Goal: Information Seeking & Learning: Find specific fact

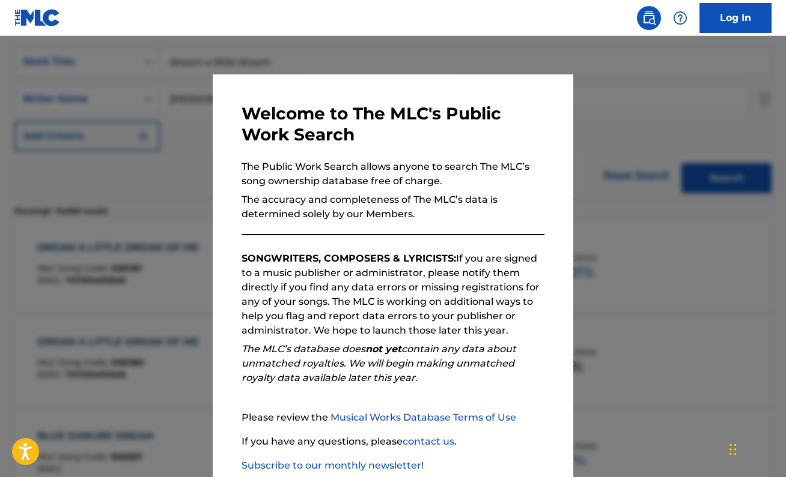
click at [613, 206] on div at bounding box center [393, 274] width 786 height 477
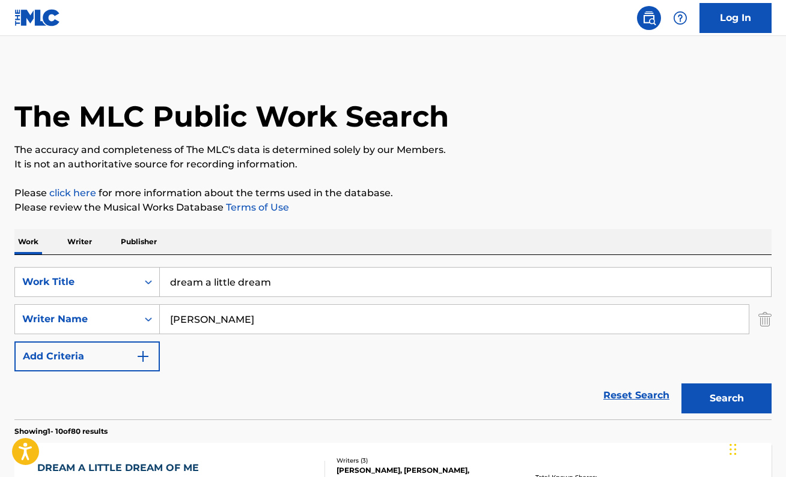
click at [232, 289] on input "dream a little dream" at bounding box center [465, 282] width 611 height 29
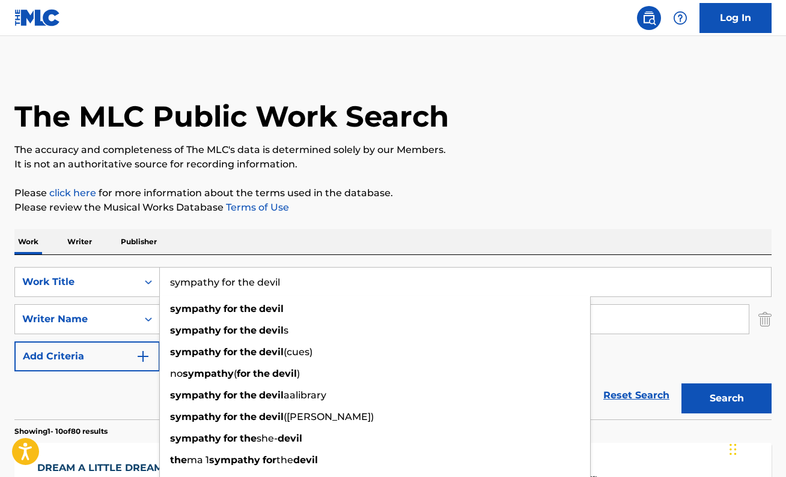
type input "sympathy for the devil"
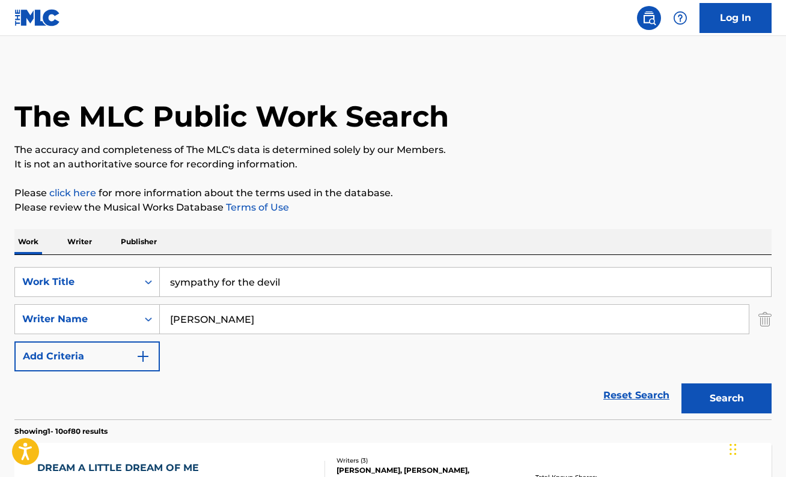
click at [420, 212] on p "Please review the Musical Works Database Terms of Use" at bounding box center [392, 208] width 757 height 14
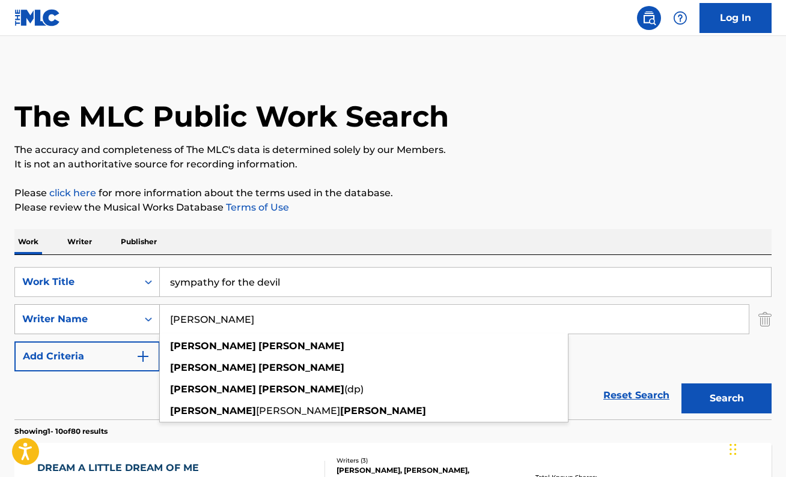
drag, startPoint x: 231, startPoint y: 326, endPoint x: 147, endPoint y: 315, distance: 84.3
click at [147, 315] on div "SearchWithCriteria31c21d87-e8da-4254-bff0-b6669058a0c8 Writer Name [PERSON_NAME…" at bounding box center [392, 319] width 757 height 30
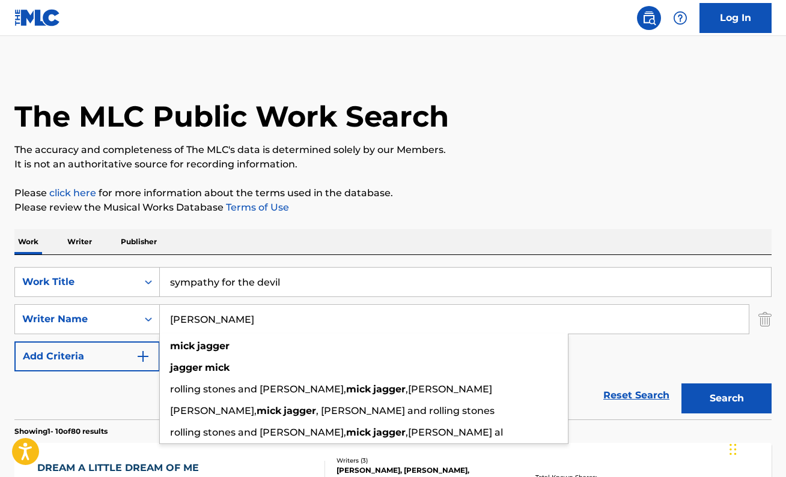
type input "[PERSON_NAME]"
click at [382, 201] on p "Please review the Musical Works Database Terms of Use" at bounding box center [392, 208] width 757 height 14
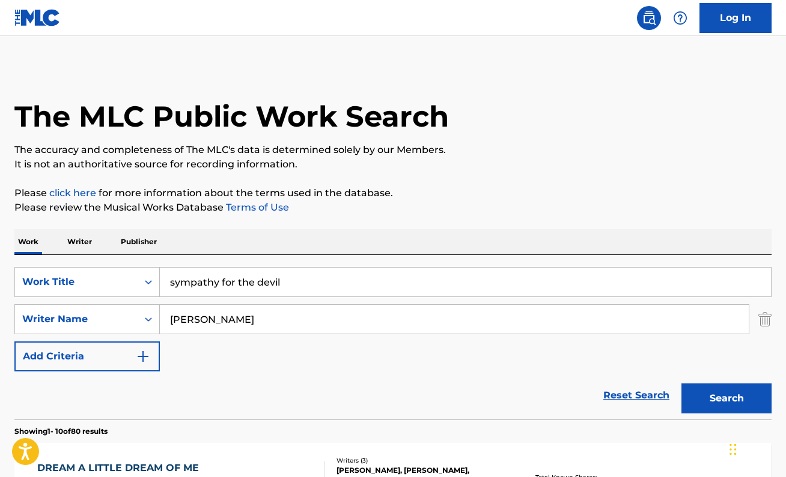
click at [695, 393] on button "Search" at bounding box center [726, 399] width 90 height 30
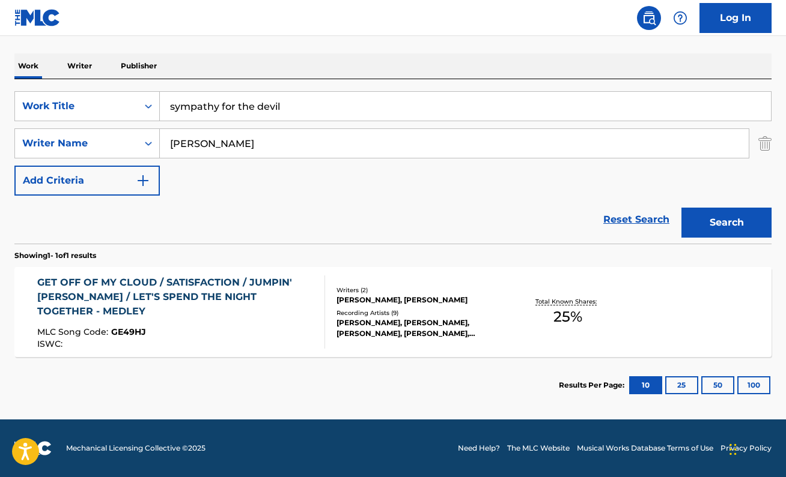
scroll to position [176, 0]
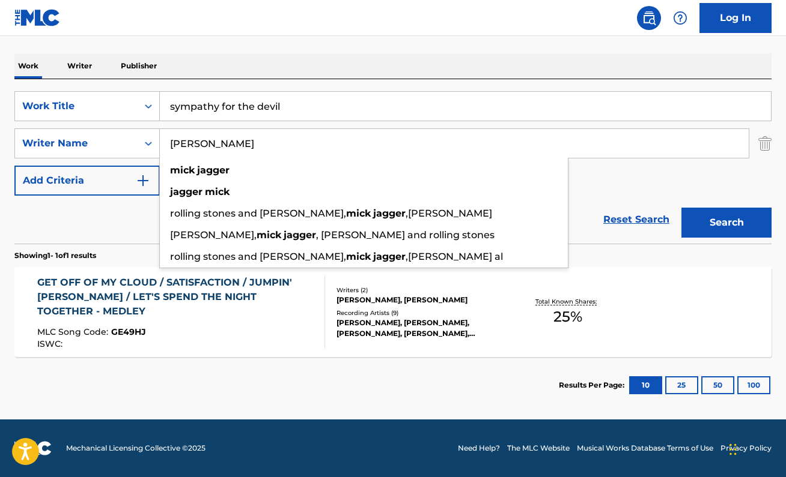
drag, startPoint x: 286, startPoint y: 138, endPoint x: 302, endPoint y: 130, distance: 17.7
click at [302, 131] on input "[PERSON_NAME]" at bounding box center [454, 143] width 589 height 29
click at [294, 145] on input "[PERSON_NAME]" at bounding box center [454, 143] width 589 height 29
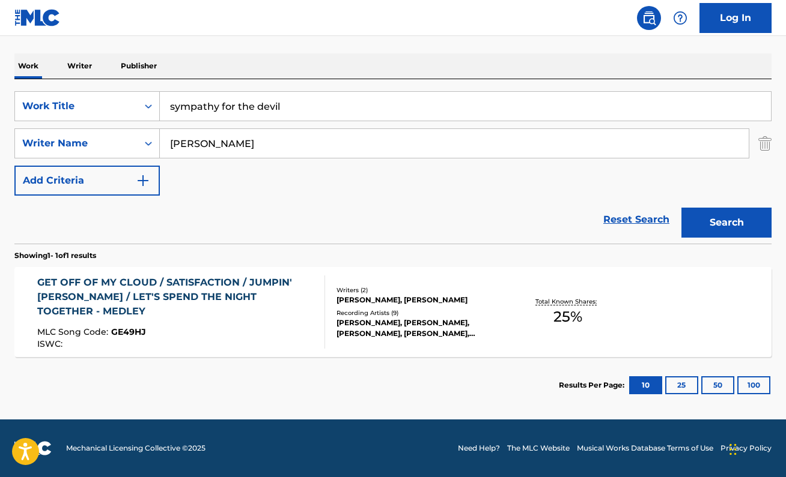
click at [756, 145] on div "SearchWithCriteria31c21d87-e8da-4254-bff0-b6669058a0c8 Writer Name [PERSON_NAME]" at bounding box center [392, 144] width 757 height 30
click at [769, 137] on img "Search Form" at bounding box center [764, 144] width 13 height 30
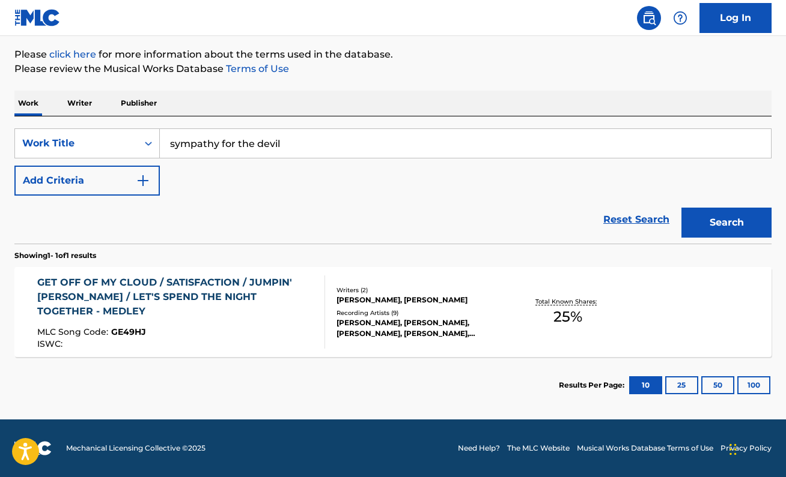
click at [757, 213] on button "Search" at bounding box center [726, 223] width 90 height 30
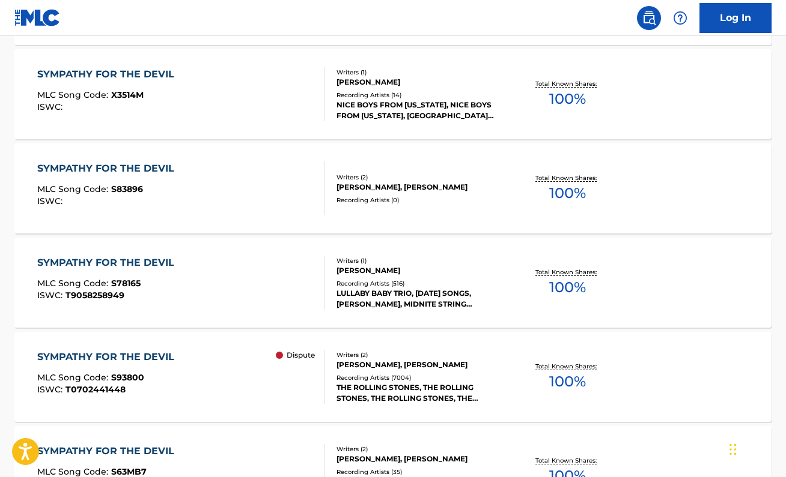
scroll to position [874, 0]
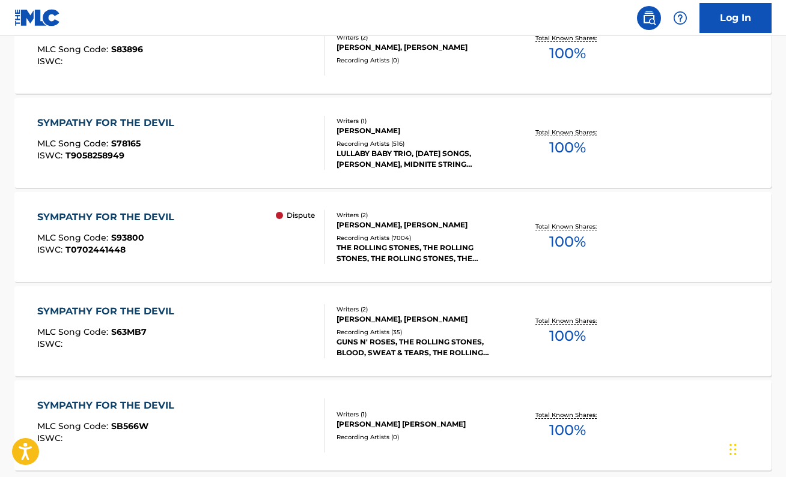
click at [129, 310] on div "SYMPATHY FOR THE DEVIL" at bounding box center [108, 311] width 143 height 14
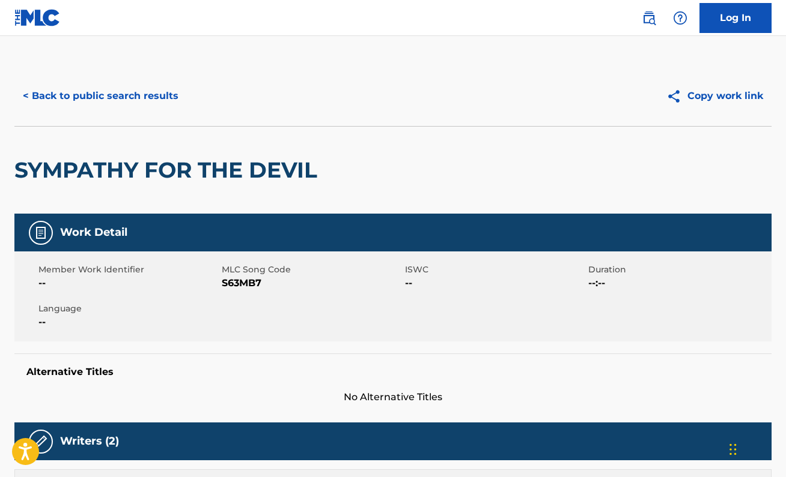
click at [115, 96] on button "< Back to public search results" at bounding box center [100, 96] width 172 height 30
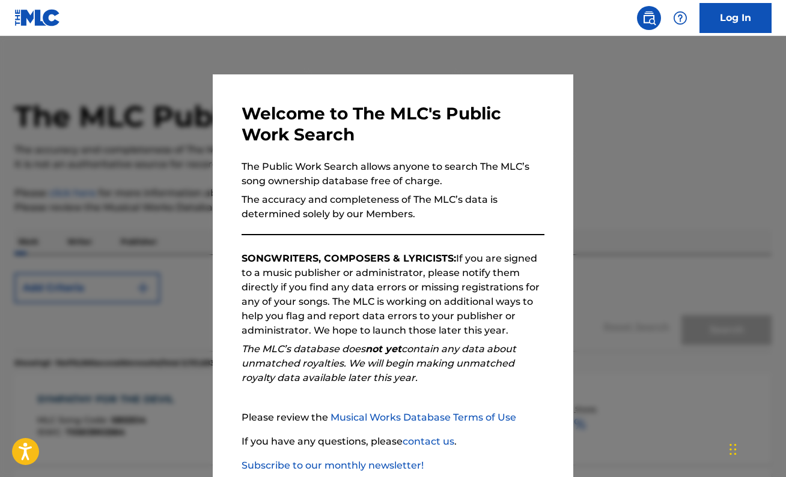
scroll to position [874, 0]
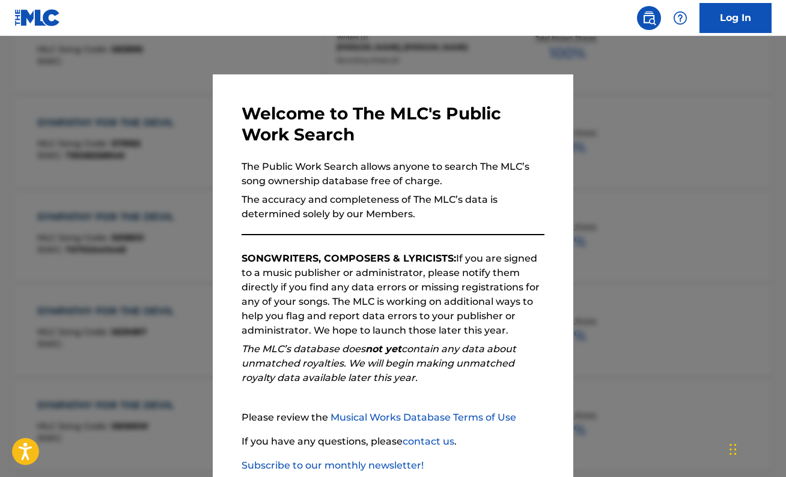
click at [627, 189] on div at bounding box center [393, 274] width 786 height 477
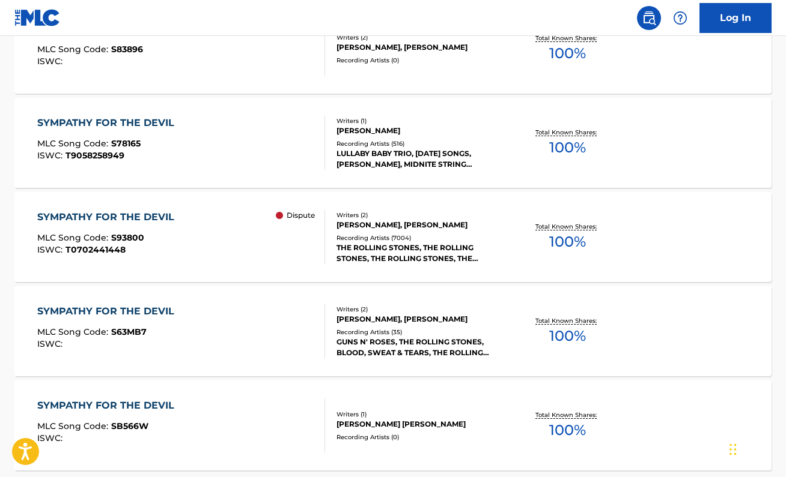
click at [142, 217] on div "SYMPATHY FOR THE DEVIL" at bounding box center [108, 217] width 143 height 14
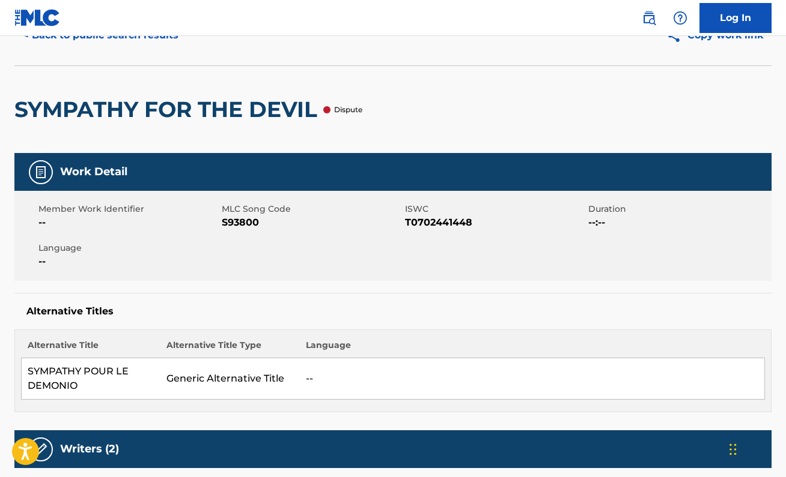
scroll to position [25, 0]
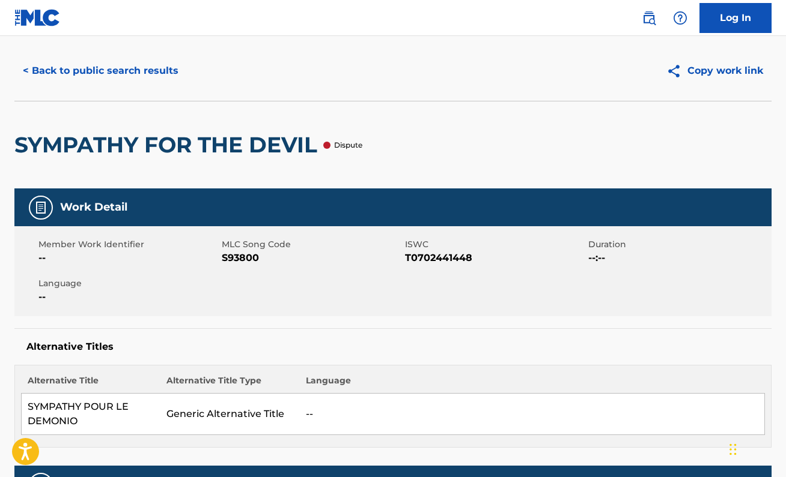
click at [124, 72] on button "< Back to public search results" at bounding box center [100, 71] width 172 height 30
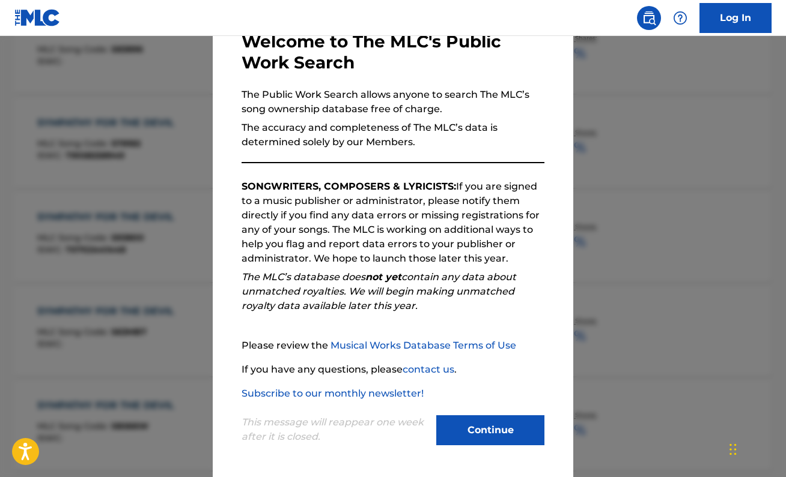
scroll to position [72, 0]
click at [506, 438] on button "Continue" at bounding box center [490, 431] width 108 height 30
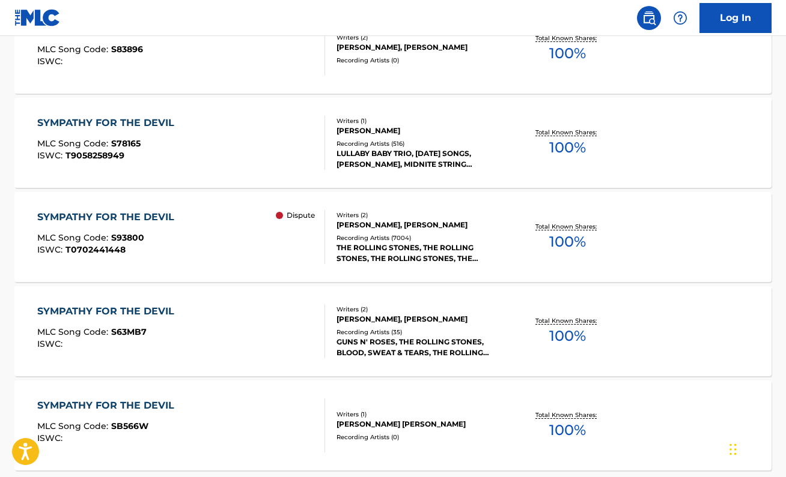
click at [169, 216] on div "SYMPATHY FOR THE DEVIL" at bounding box center [108, 217] width 143 height 14
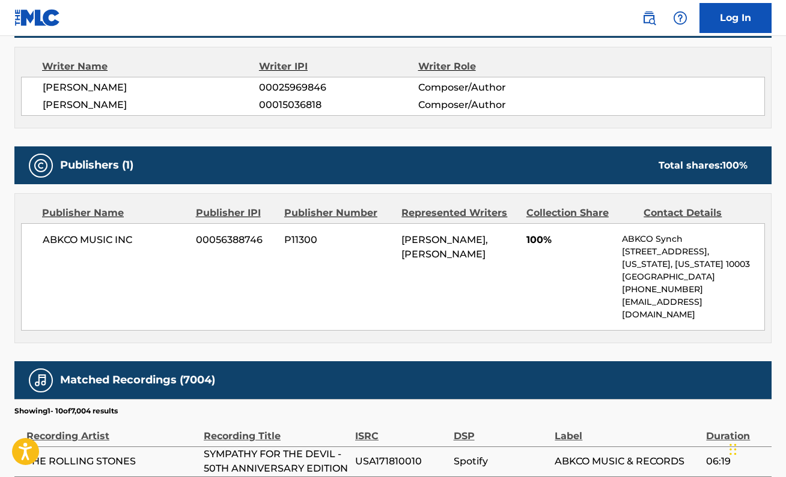
scroll to position [492, 0]
